Goal: Transaction & Acquisition: Purchase product/service

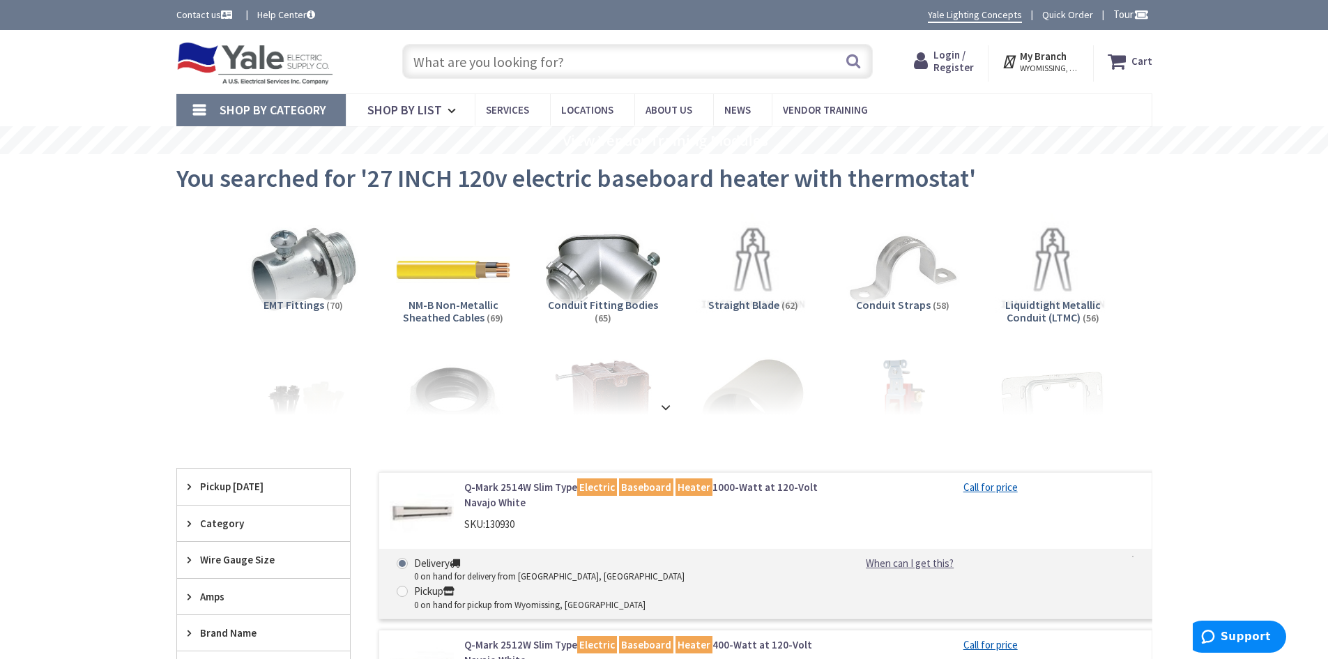
click at [1042, 59] on strong "My Branch" at bounding box center [1043, 56] width 47 height 13
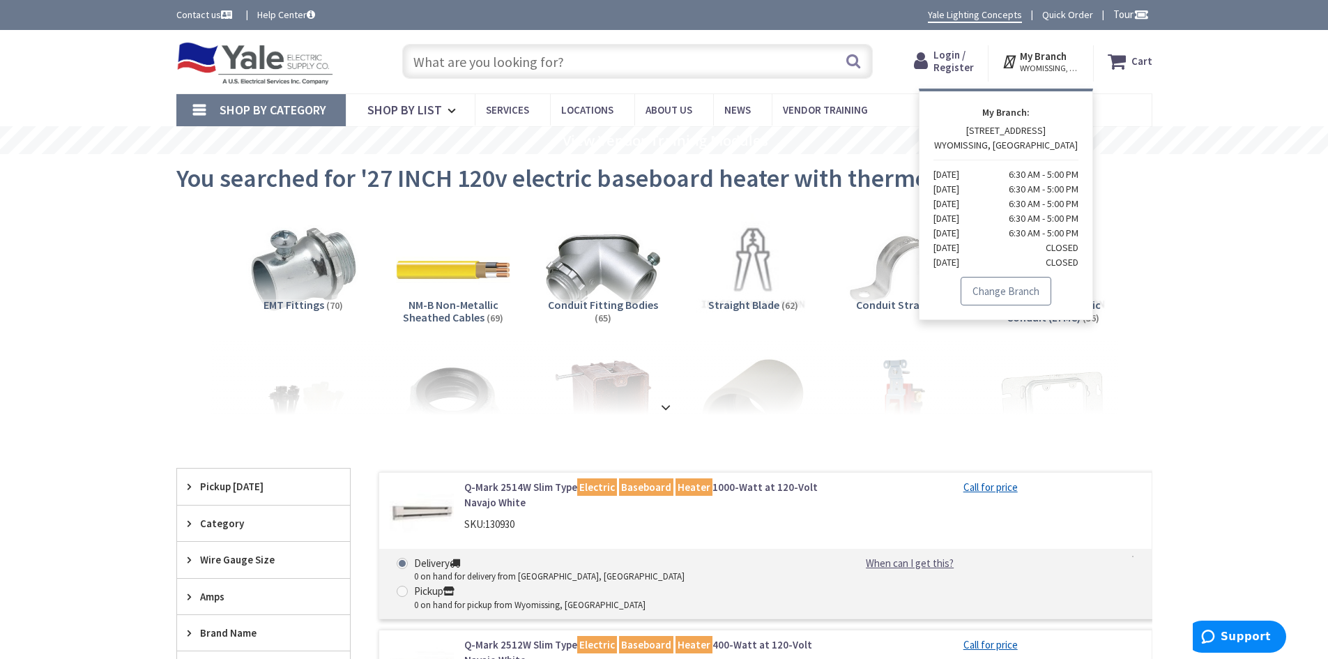
click at [1007, 296] on link "Change Branch" at bounding box center [1006, 291] width 91 height 29
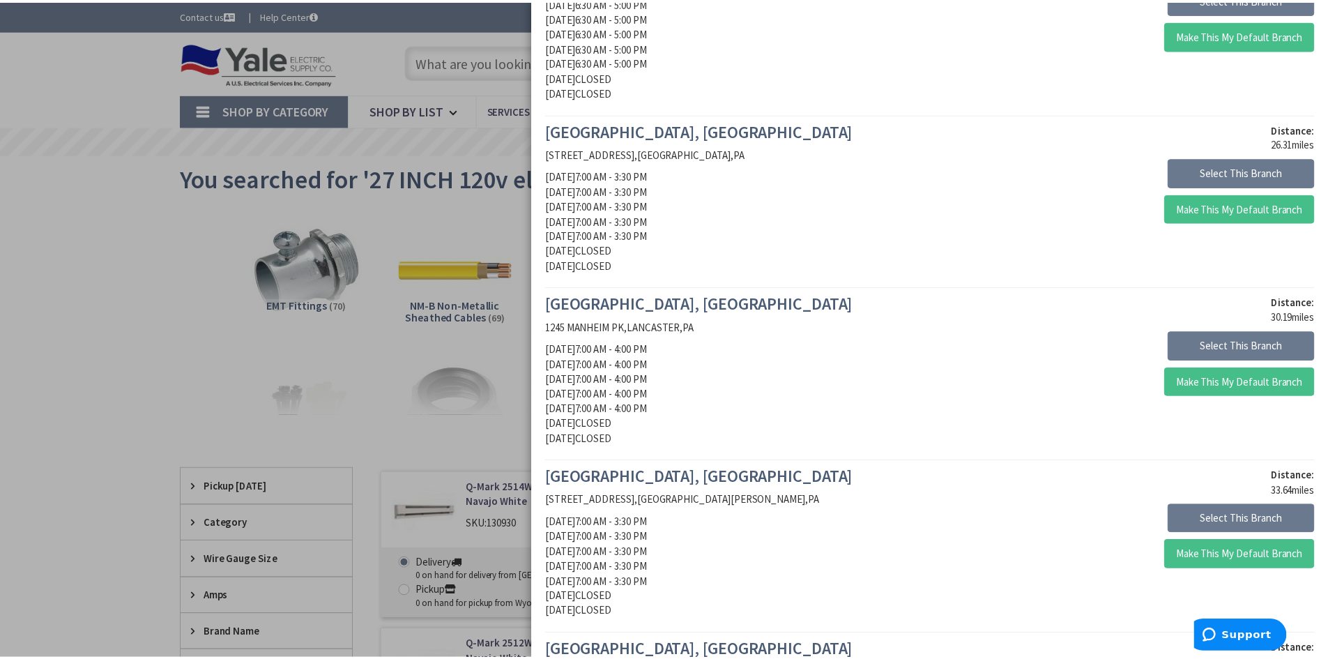
scroll to position [351, 0]
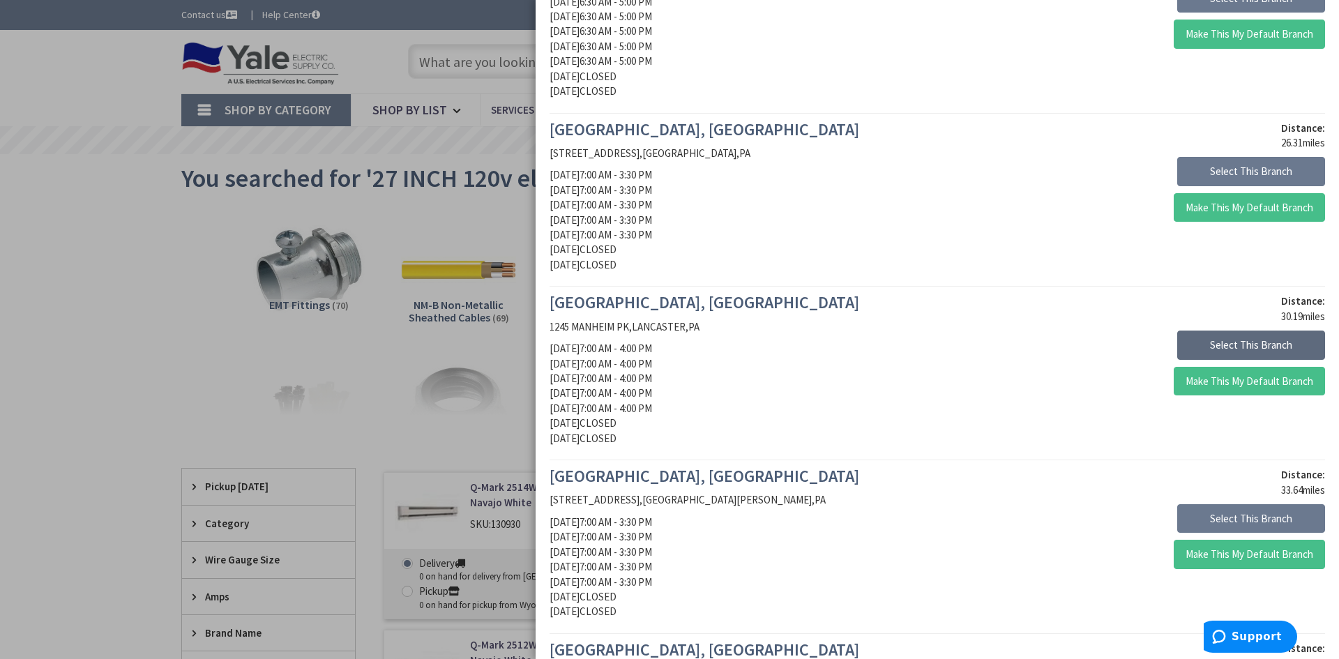
click at [1183, 335] on button "Select This Branch" at bounding box center [1251, 345] width 148 height 29
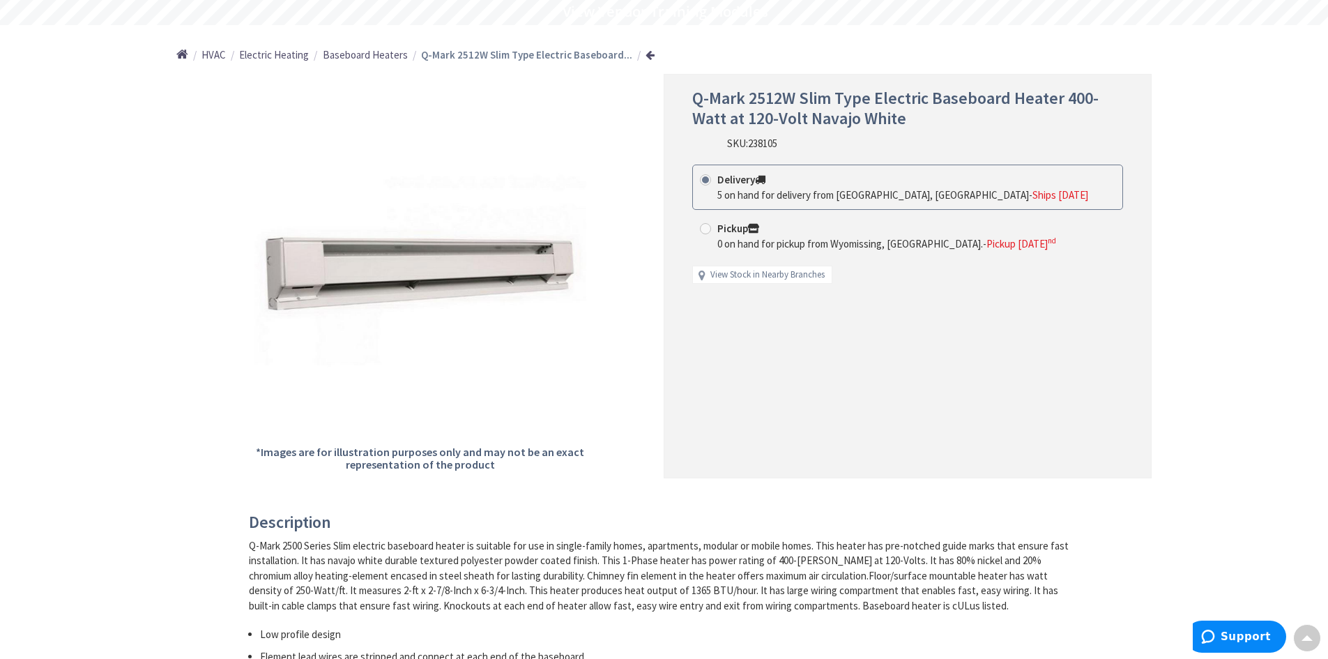
scroll to position [115, 0]
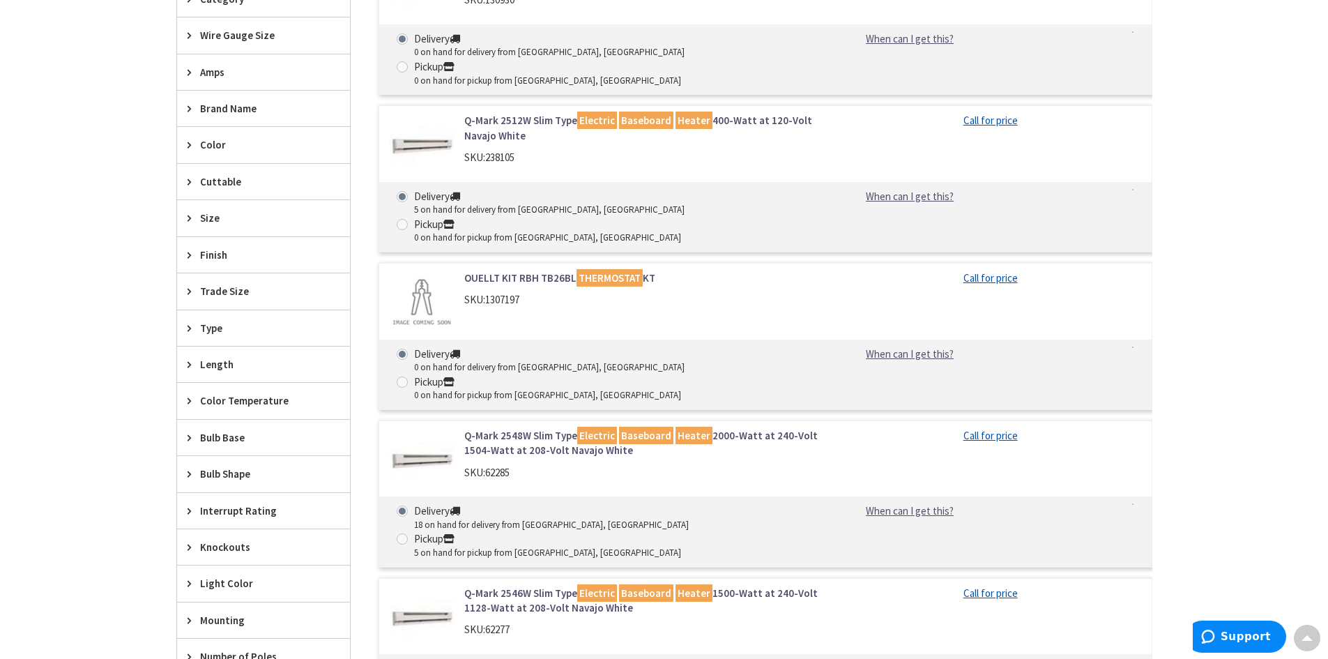
scroll to position [538, 0]
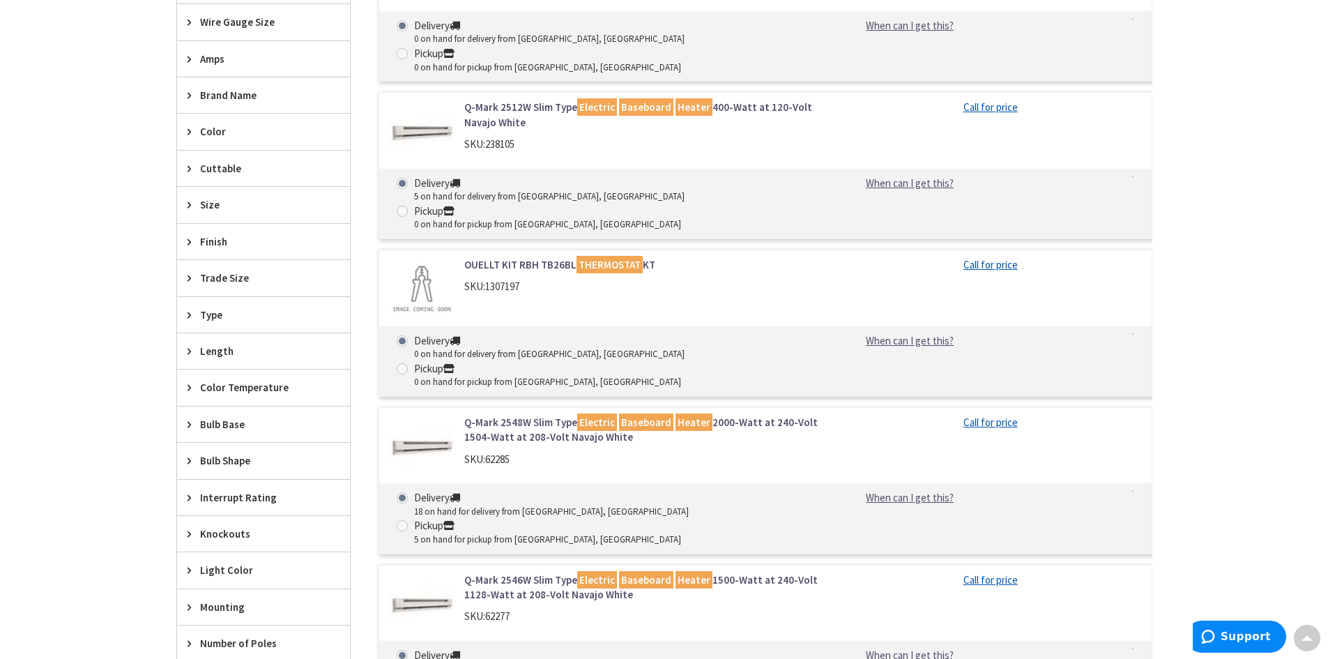
drag, startPoint x: 504, startPoint y: 344, endPoint x: 123, endPoint y: 339, distance: 380.7
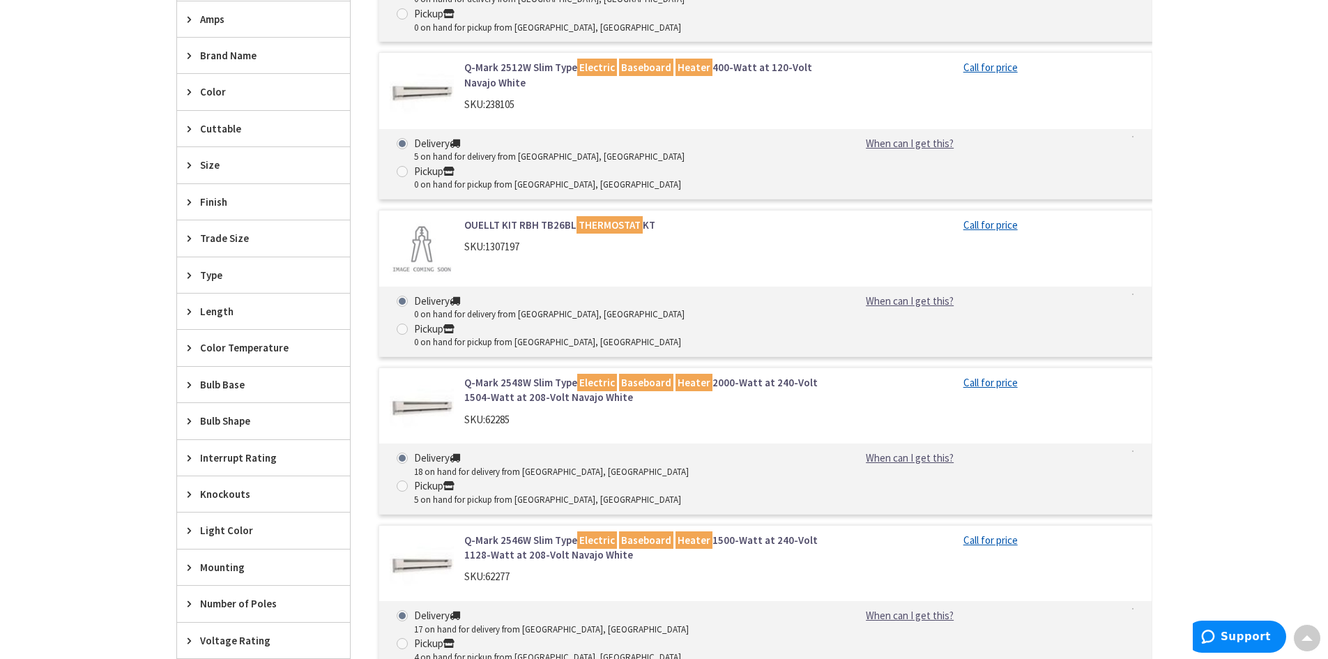
scroll to position [578, 0]
drag, startPoint x: 123, startPoint y: 339, endPoint x: 92, endPoint y: 407, distance: 75.2
click at [92, 407] on div "Skip to Content Toggle Nav Search Cart My Cart Close" at bounding box center [664, 241] width 1328 height 1579
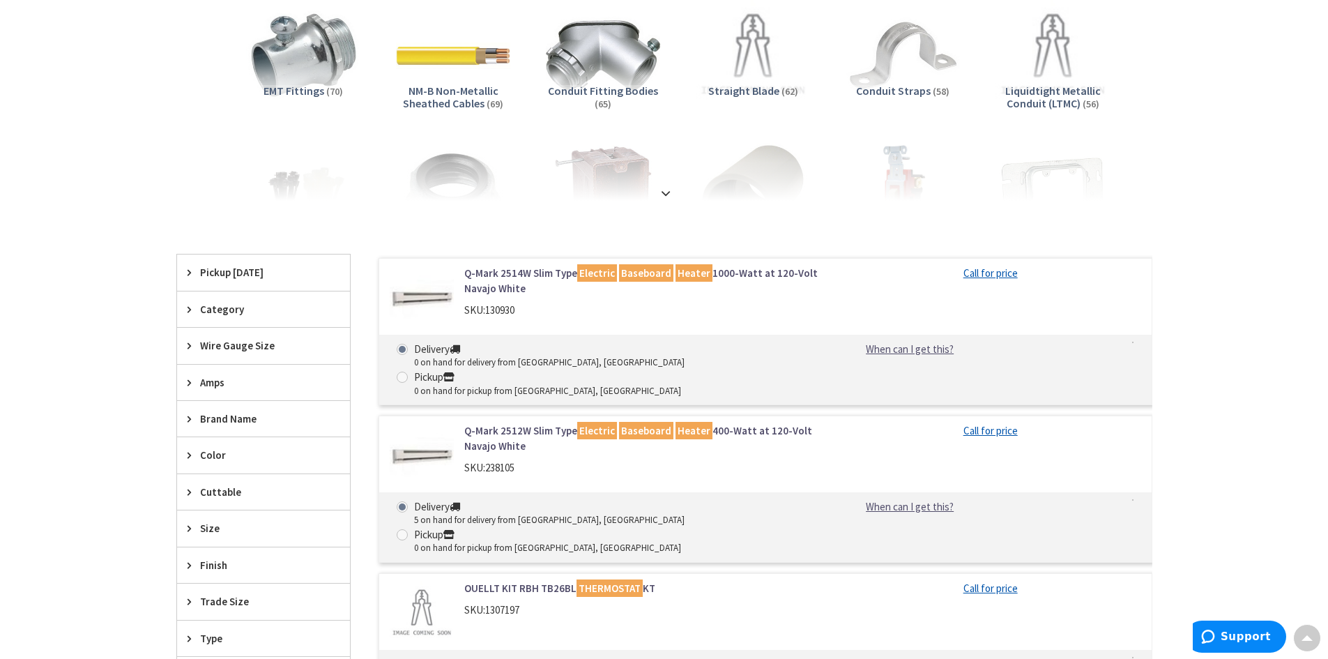
scroll to position [218, 0]
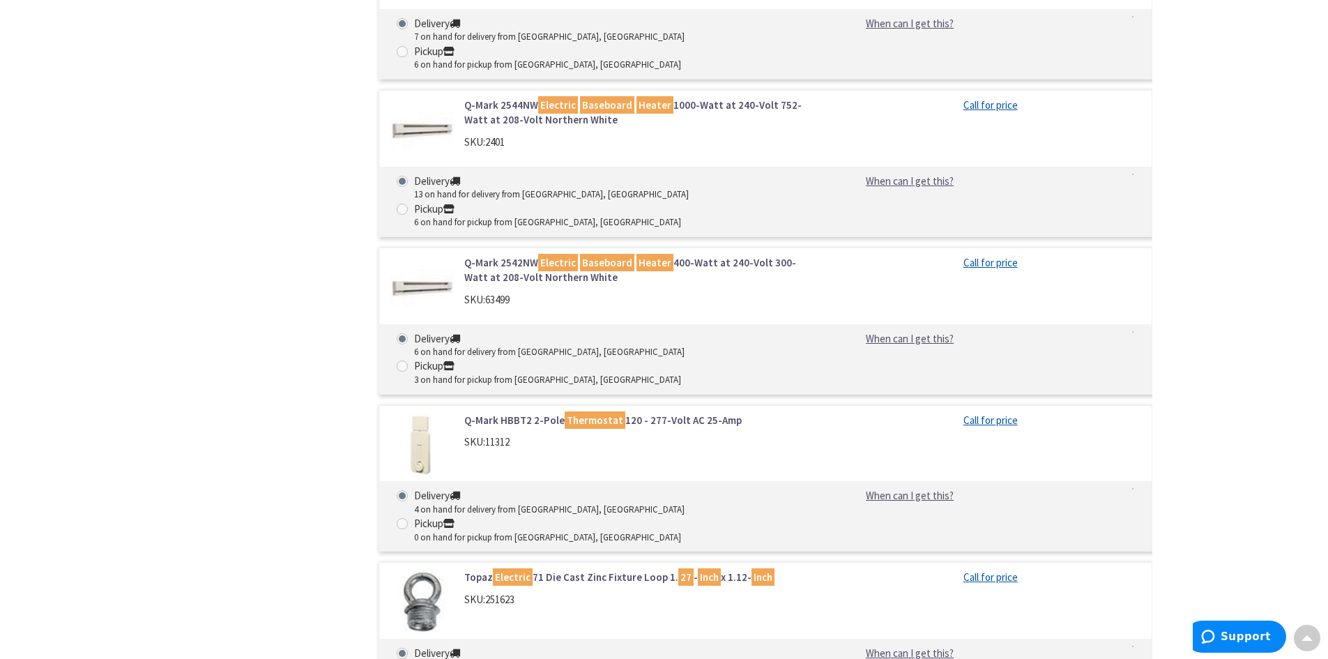
scroll to position [4352, 0]
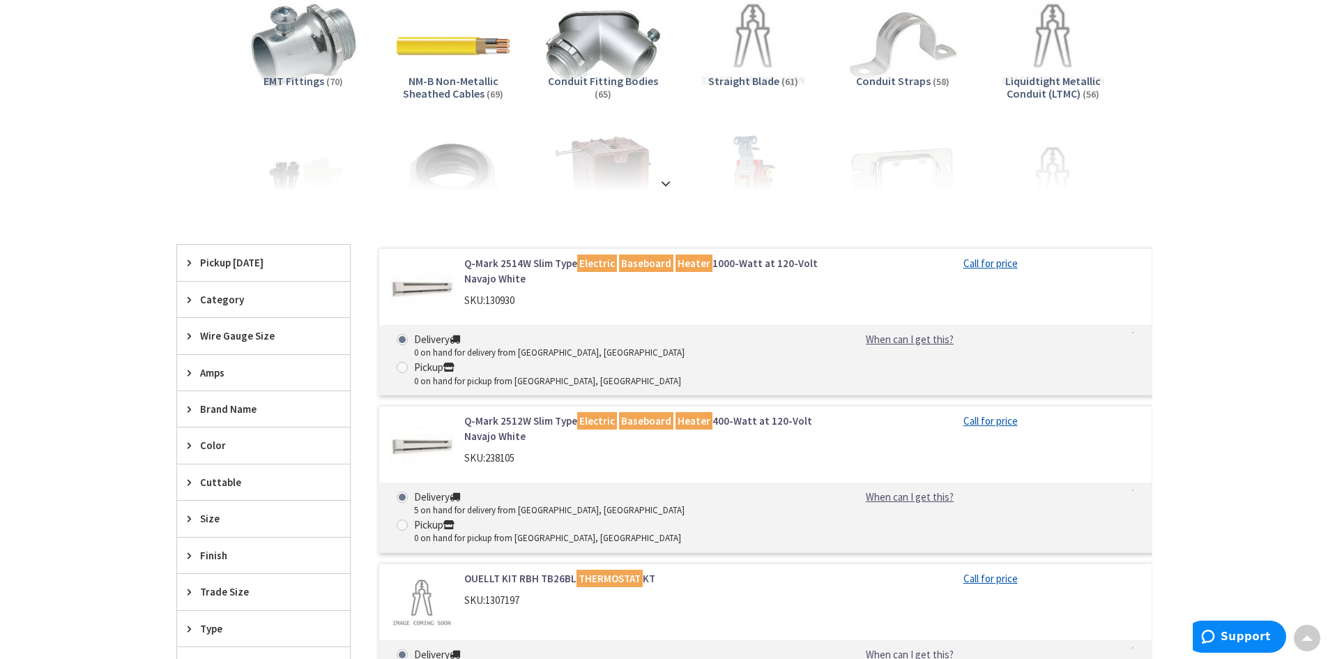
scroll to position [225, 0]
